Goal: Task Accomplishment & Management: Complete application form

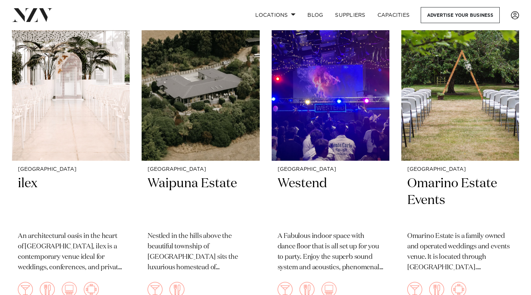
scroll to position [1156, 0]
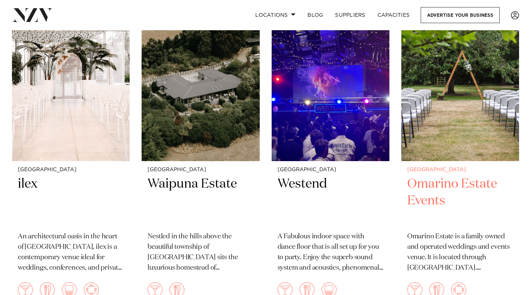
click at [482, 185] on h2 "Omarino Estate Events" at bounding box center [460, 201] width 106 height 50
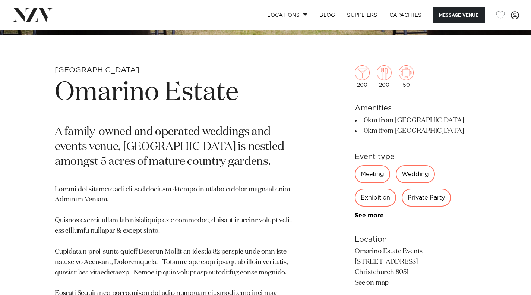
scroll to position [245, 0]
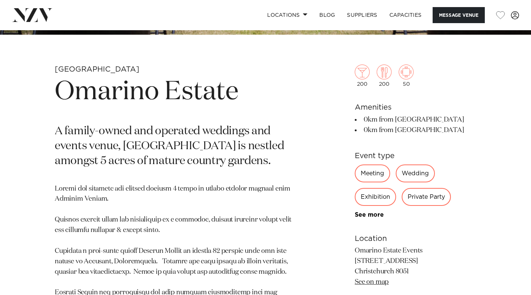
click at [423, 178] on div "Wedding" at bounding box center [415, 173] width 39 height 18
click at [422, 176] on div "Wedding" at bounding box center [415, 173] width 39 height 18
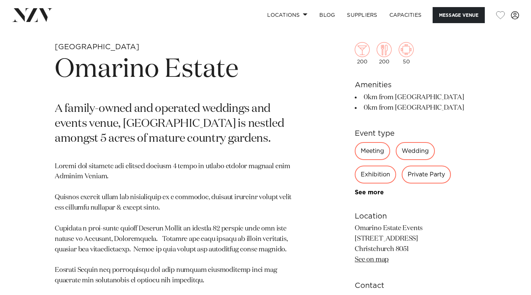
scroll to position [281, 0]
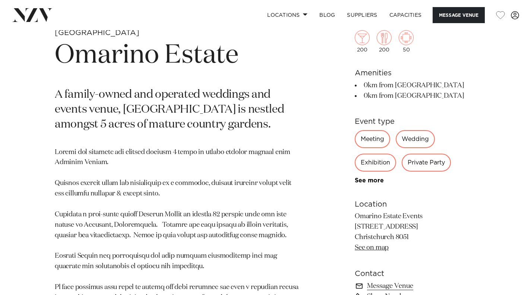
click at [421, 144] on div "Wedding" at bounding box center [415, 139] width 39 height 18
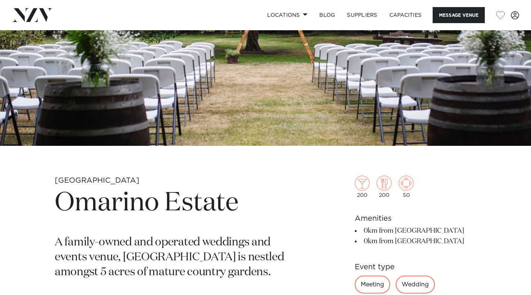
scroll to position [132, 0]
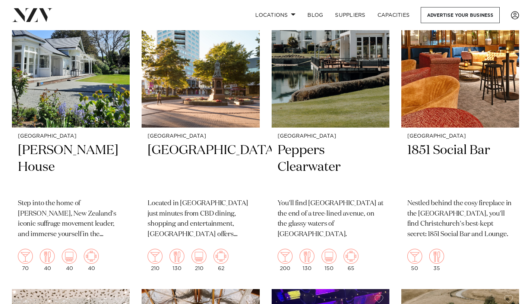
scroll to position [1332, 0]
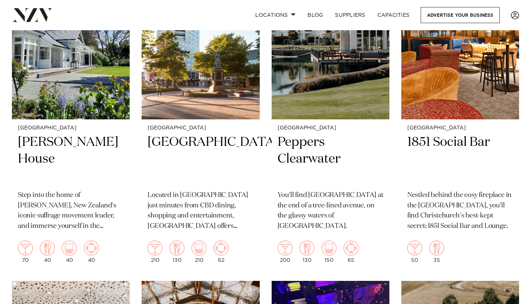
click at [302, 160] on h2 "Peppers Clearwater" at bounding box center [331, 159] width 106 height 50
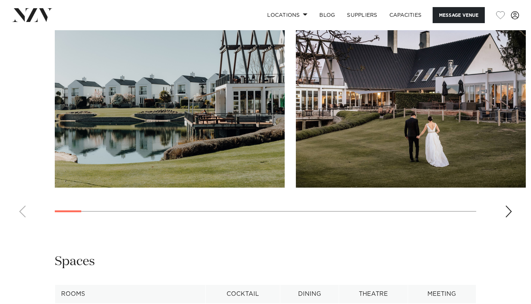
scroll to position [694, 0]
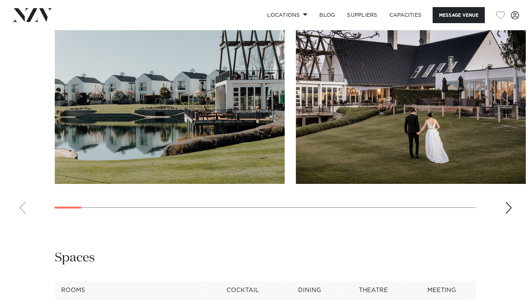
drag, startPoint x: 533, startPoint y: 39, endPoint x: 535, endPoint y: 144, distance: 104.8
click at [531, 144] on html "Locations [GEOGRAPHIC_DATA] [GEOGRAPHIC_DATA] [GEOGRAPHIC_DATA] [GEOGRAPHIC_DAT…" at bounding box center [265, 276] width 531 height 1940
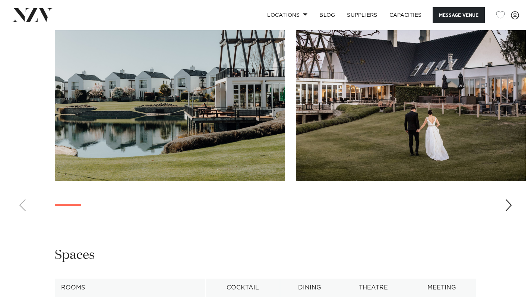
click at [508, 209] on div "Next slide" at bounding box center [508, 205] width 7 height 12
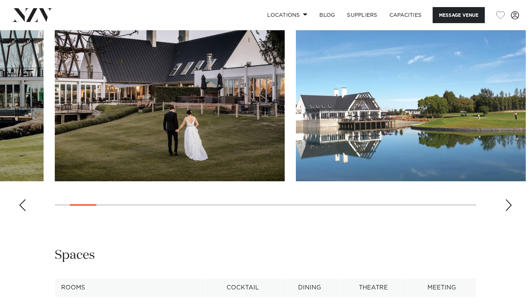
click at [508, 209] on div "Next slide" at bounding box center [508, 205] width 7 height 12
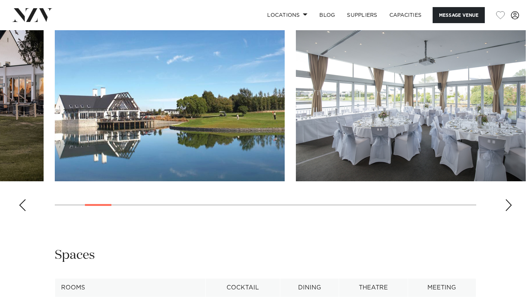
click at [508, 209] on div "Next slide" at bounding box center [508, 205] width 7 height 12
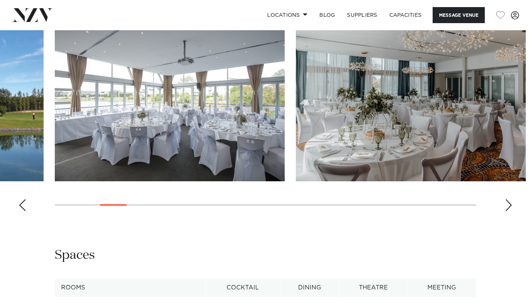
click at [508, 209] on div "Next slide" at bounding box center [508, 205] width 7 height 12
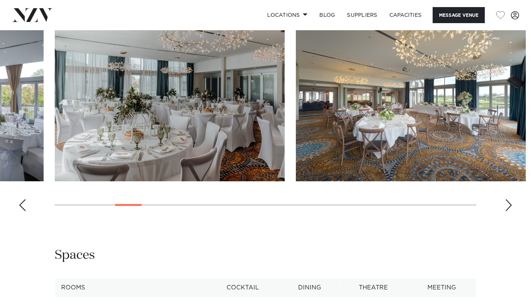
click at [508, 209] on div "Next slide" at bounding box center [508, 205] width 7 height 12
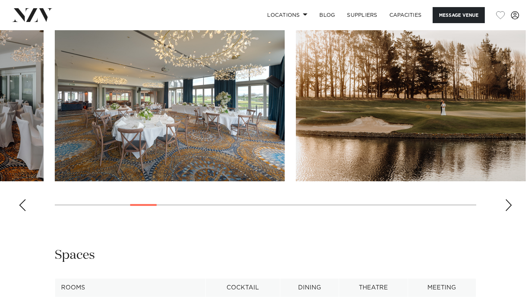
click at [508, 209] on div "Next slide" at bounding box center [508, 205] width 7 height 12
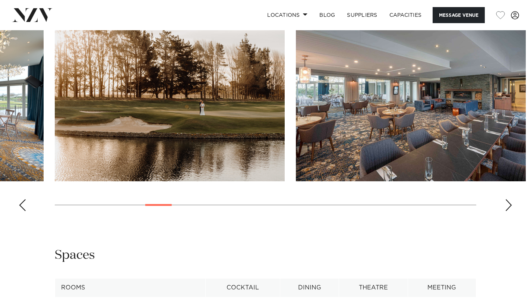
click at [508, 209] on div "Next slide" at bounding box center [508, 205] width 7 height 12
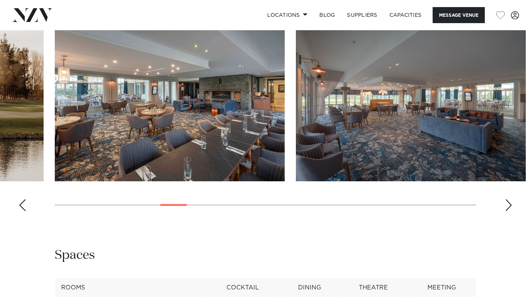
click at [508, 209] on div "Next slide" at bounding box center [508, 205] width 7 height 12
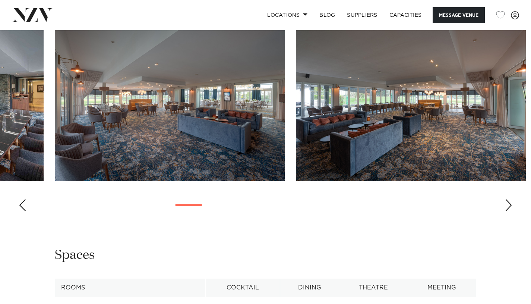
click at [508, 209] on div "Next slide" at bounding box center [508, 205] width 7 height 12
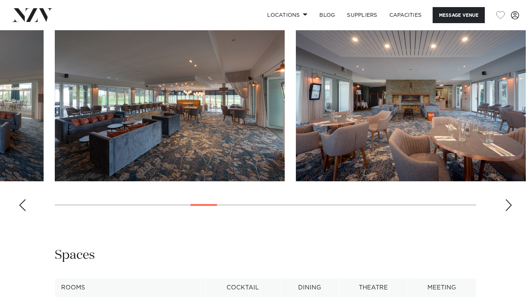
click at [508, 209] on div "Next slide" at bounding box center [508, 205] width 7 height 12
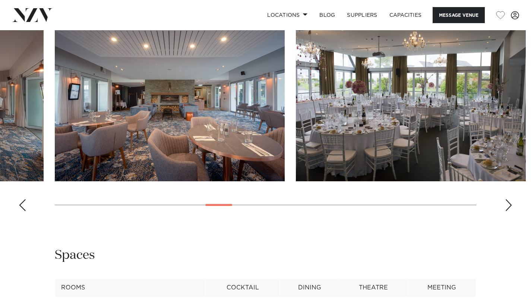
click at [508, 209] on div "Next slide" at bounding box center [508, 205] width 7 height 12
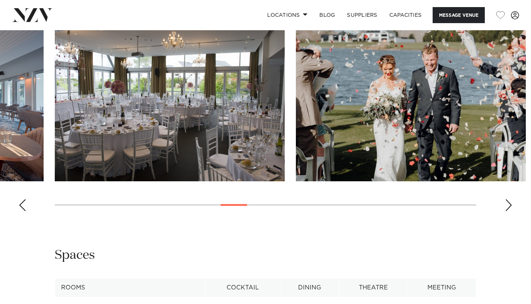
click at [508, 209] on div "Next slide" at bounding box center [508, 205] width 7 height 12
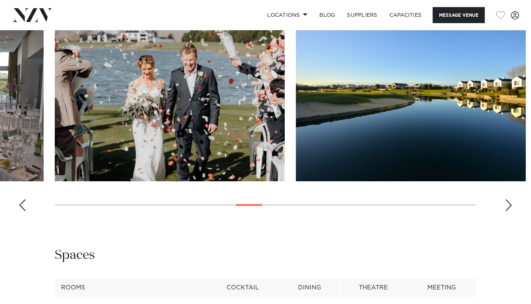
click at [508, 209] on div "Next slide" at bounding box center [508, 205] width 7 height 12
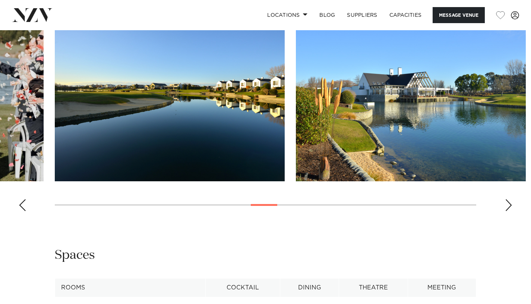
click at [508, 209] on div "Next slide" at bounding box center [508, 205] width 7 height 12
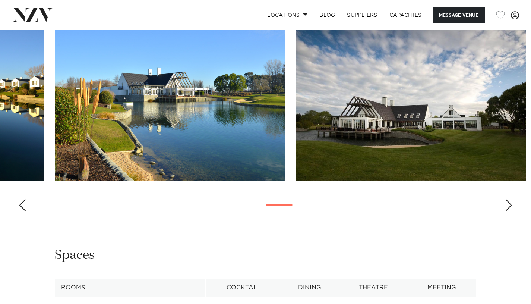
click at [508, 209] on div "Next slide" at bounding box center [508, 205] width 7 height 12
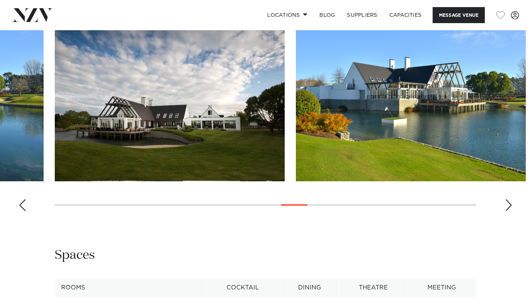
click at [508, 209] on div "Next slide" at bounding box center [508, 205] width 7 height 12
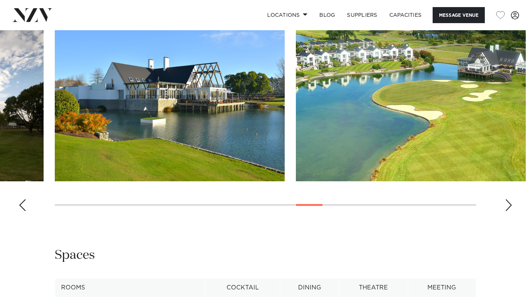
click at [508, 209] on div "Next slide" at bounding box center [508, 205] width 7 height 12
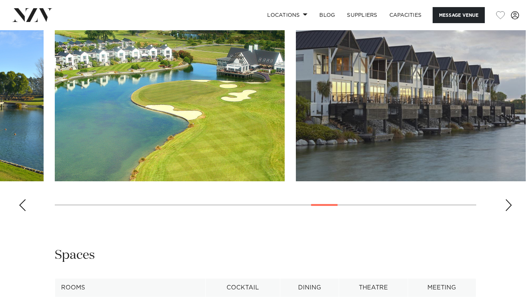
click at [508, 209] on div "Next slide" at bounding box center [508, 205] width 7 height 12
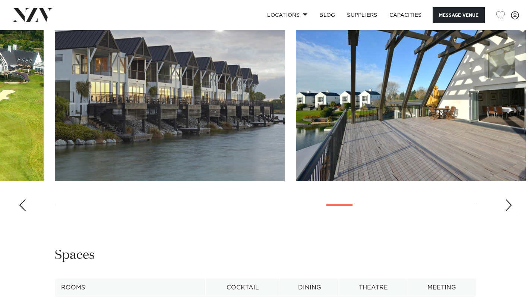
click at [508, 209] on div "Next slide" at bounding box center [508, 205] width 7 height 12
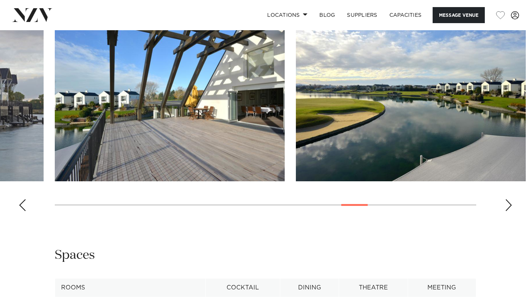
click at [21, 202] on div "Previous slide" at bounding box center [22, 205] width 7 height 12
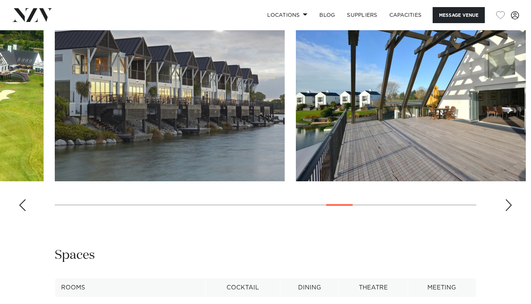
click at [510, 199] on div "Next slide" at bounding box center [508, 205] width 7 height 12
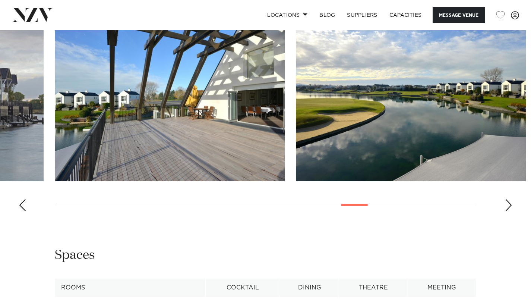
click at [510, 199] on div "Next slide" at bounding box center [508, 205] width 7 height 12
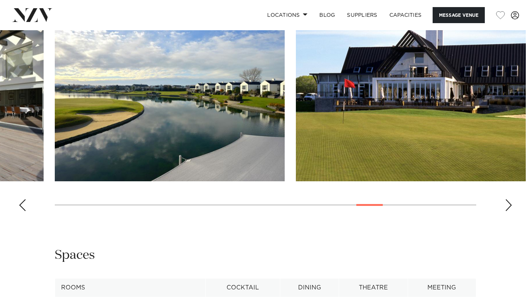
click at [510, 199] on div "Next slide" at bounding box center [508, 205] width 7 height 12
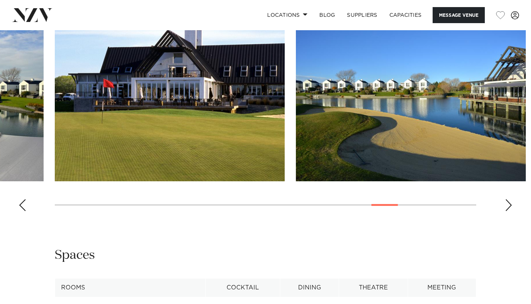
click at [510, 199] on div "Next slide" at bounding box center [508, 205] width 7 height 12
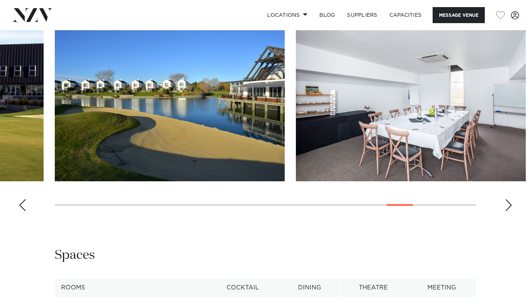
click at [504, 209] on swiper-container at bounding box center [265, 114] width 531 height 205
click at [510, 210] on div "Next slide" at bounding box center [508, 205] width 7 height 12
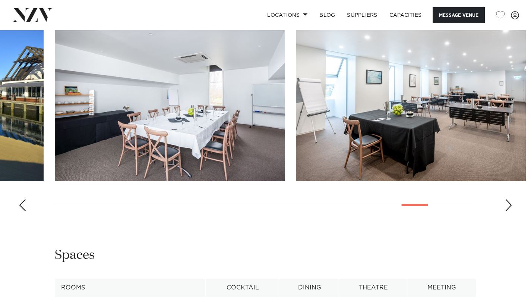
click at [510, 210] on div "Next slide" at bounding box center [508, 205] width 7 height 12
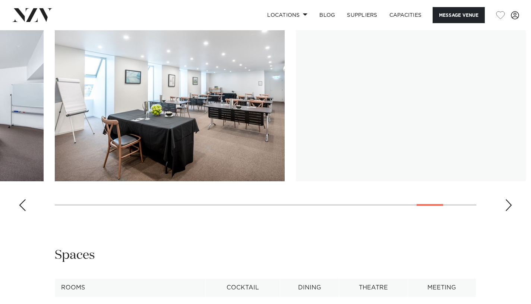
click at [510, 210] on div "Next slide" at bounding box center [508, 205] width 7 height 12
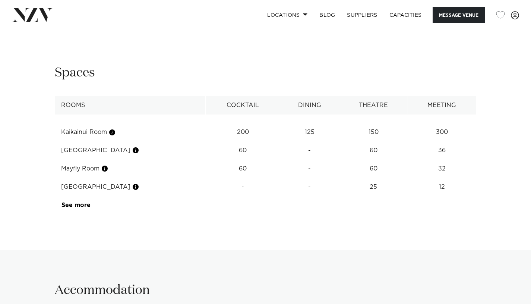
scroll to position [880, 0]
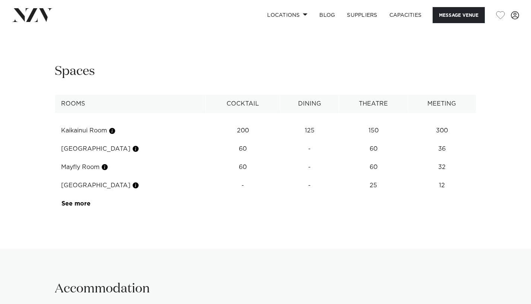
click at [77, 203] on link "See more" at bounding box center [91, 204] width 58 height 6
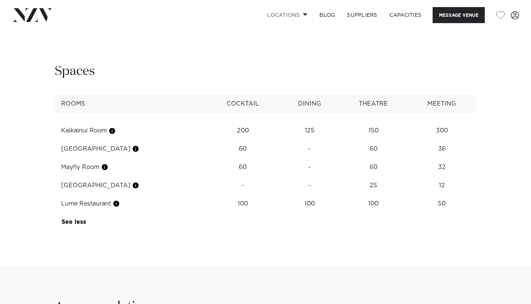
click at [303, 16] on span at bounding box center [305, 14] width 5 height 3
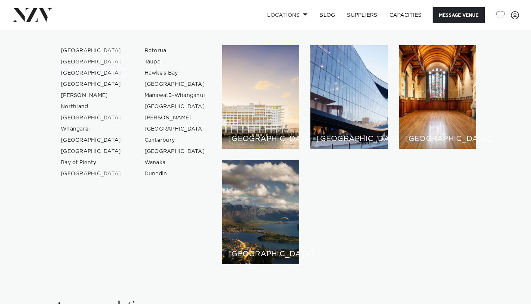
click at [87, 73] on link "[GEOGRAPHIC_DATA]" at bounding box center [91, 72] width 73 height 11
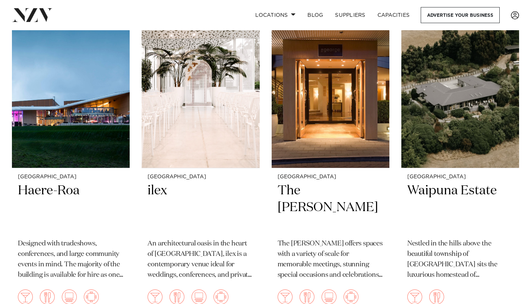
scroll to position [1626, 0]
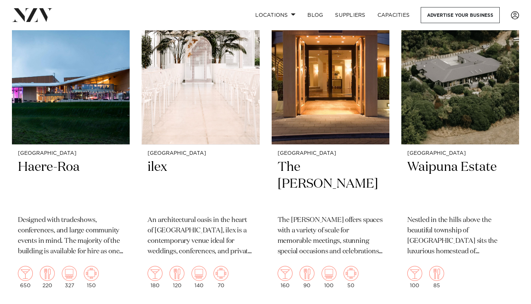
click at [158, 164] on h2 "ilex" at bounding box center [201, 184] width 106 height 50
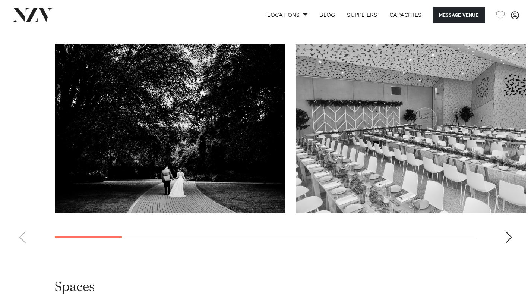
scroll to position [697, 0]
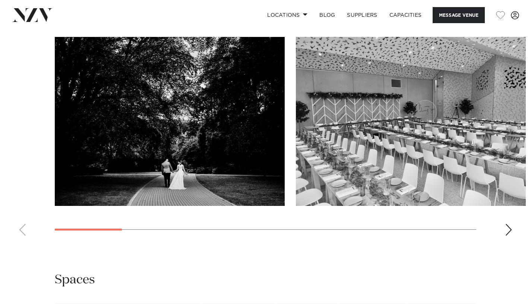
click at [511, 233] on div "Next slide" at bounding box center [508, 230] width 7 height 12
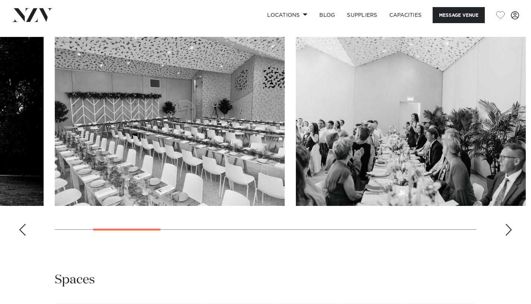
click at [511, 233] on div "Next slide" at bounding box center [508, 230] width 7 height 12
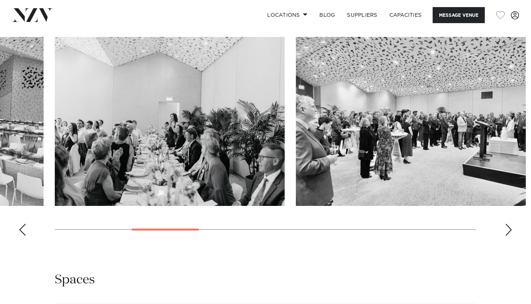
click at [511, 233] on div "Next slide" at bounding box center [508, 230] width 7 height 12
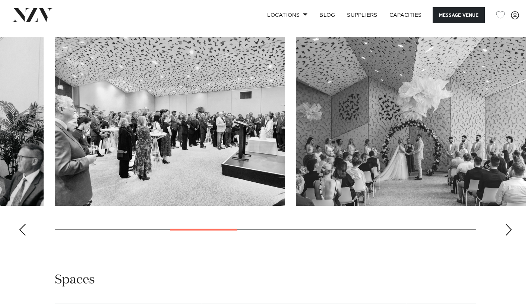
click at [511, 233] on div "Next slide" at bounding box center [508, 230] width 7 height 12
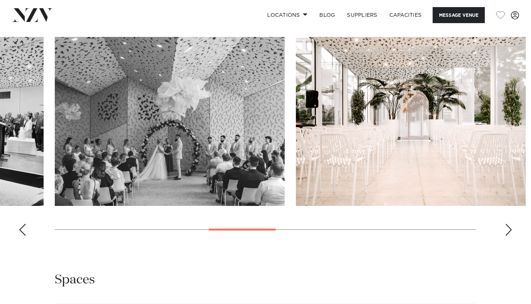
click at [511, 233] on div "Next slide" at bounding box center [508, 230] width 7 height 12
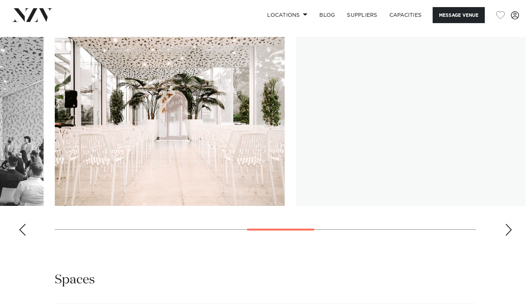
click at [511, 233] on div "Next slide" at bounding box center [508, 230] width 7 height 12
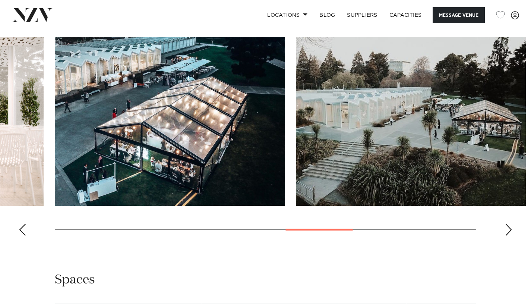
click at [511, 233] on div "Next slide" at bounding box center [508, 230] width 7 height 12
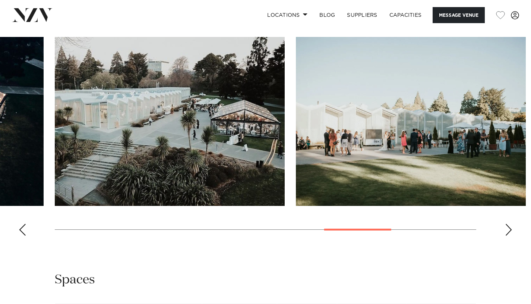
click at [511, 233] on div "Next slide" at bounding box center [508, 230] width 7 height 12
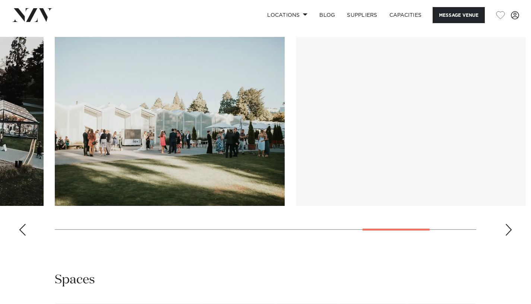
click at [511, 233] on div "Next slide" at bounding box center [508, 230] width 7 height 12
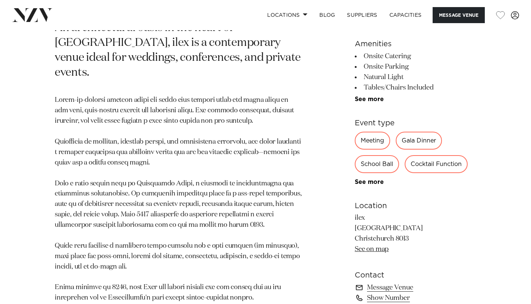
scroll to position [346, 0]
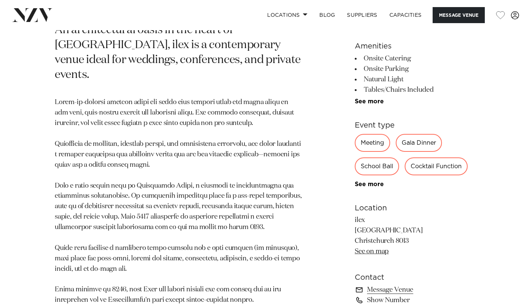
click at [373, 103] on link "See more" at bounding box center [384, 101] width 58 height 6
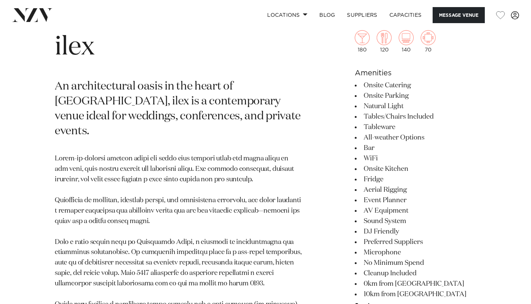
scroll to position [289, 0]
click at [459, 15] on button "Message Venue" at bounding box center [459, 15] width 52 height 16
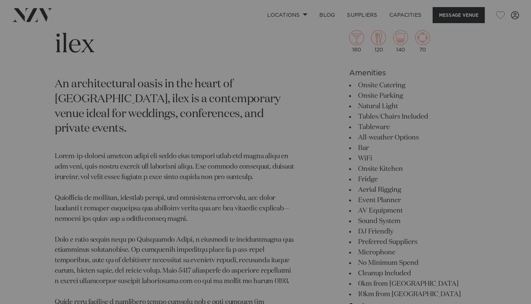
scroll to position [292, 0]
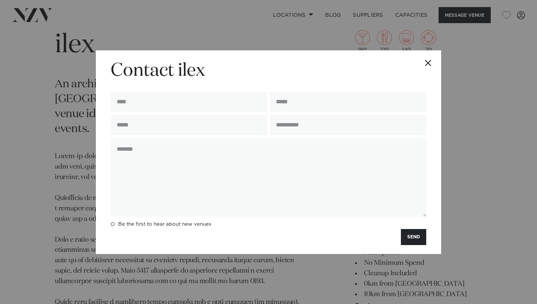
click at [192, 96] on input "text" at bounding box center [189, 102] width 156 height 20
type input "**********"
click at [306, 98] on input "email" at bounding box center [348, 102] width 156 height 20
type input "**********"
click at [189, 126] on input "text" at bounding box center [189, 125] width 156 height 20
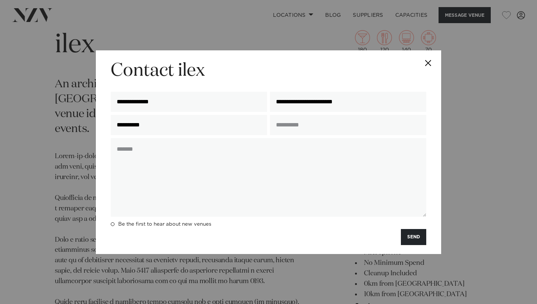
type input "**********"
click at [290, 129] on input "text" at bounding box center [348, 125] width 156 height 20
type input "********"
click at [283, 148] on textarea at bounding box center [268, 177] width 315 height 79
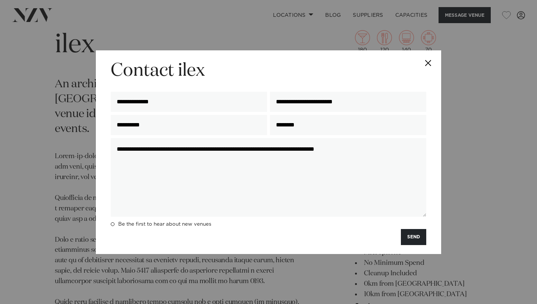
click at [343, 154] on textarea "**********" at bounding box center [268, 177] width 315 height 79
click at [408, 150] on textarea "**********" at bounding box center [268, 177] width 315 height 79
click at [312, 149] on textarea "**********" at bounding box center [268, 177] width 315 height 79
click at [378, 150] on textarea "**********" at bounding box center [268, 177] width 315 height 79
click at [384, 152] on textarea "**********" at bounding box center [268, 177] width 315 height 79
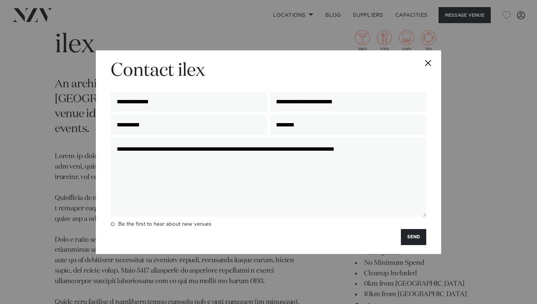
click at [404, 158] on textarea "**********" at bounding box center [268, 177] width 315 height 79
click at [335, 153] on textarea "**********" at bounding box center [268, 177] width 315 height 79
click at [320, 171] on textarea "**********" at bounding box center [268, 177] width 315 height 79
type textarea "**********"
click at [415, 240] on button "SEND" at bounding box center [413, 237] width 25 height 16
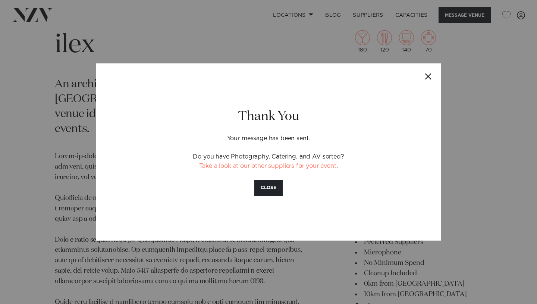
click at [426, 77] on button "Close" at bounding box center [428, 76] width 26 height 26
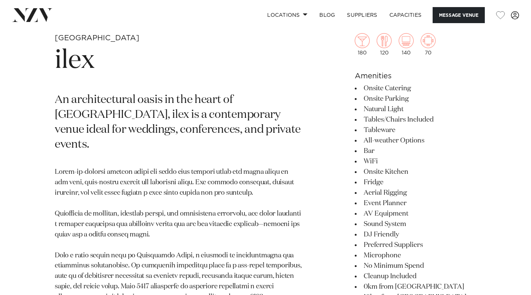
scroll to position [0, 0]
